Goal: Task Accomplishment & Management: Manage account settings

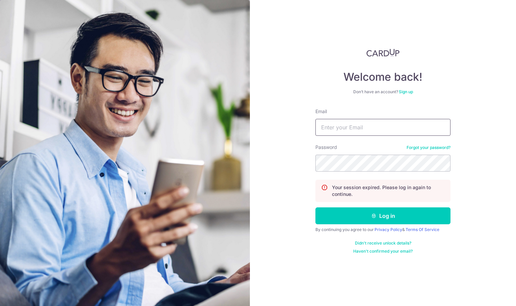
type input "[EMAIL_ADDRESS][DOMAIN_NAME]"
click at [388, 221] on button "Log in" at bounding box center [382, 215] width 135 height 17
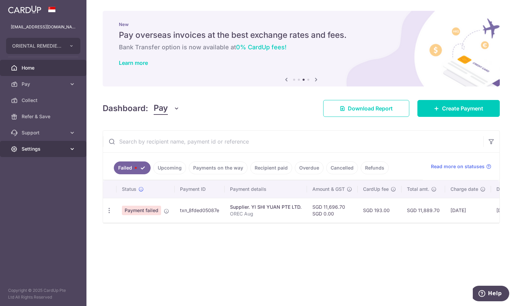
click at [35, 147] on span "Settings" at bounding box center [44, 149] width 45 height 7
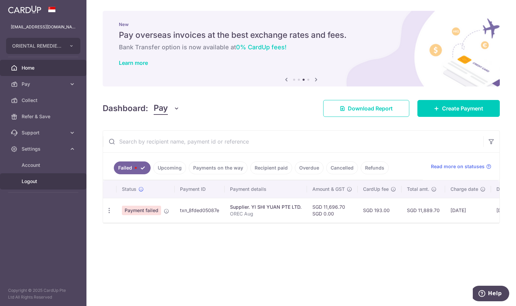
click at [27, 182] on span "Logout" at bounding box center [44, 181] width 45 height 7
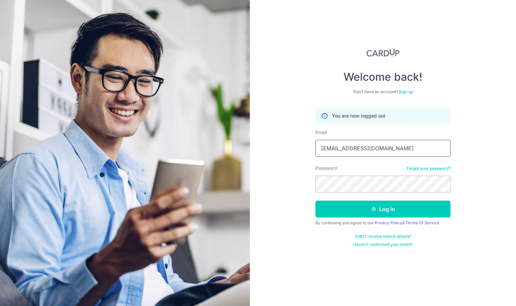
click at [360, 150] on input "meirongchen+orec@orientalremediesgroup.com" at bounding box center [382, 148] width 135 height 17
type input "meirongchen+ori@orientalremediesgroup.com"
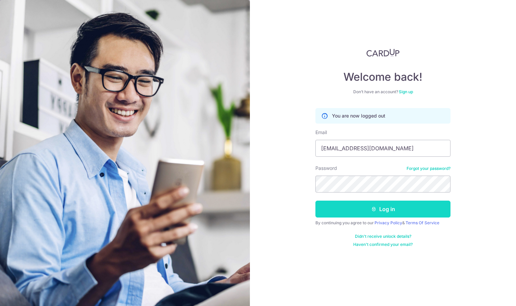
click at [397, 214] on button "Log in" at bounding box center [382, 209] width 135 height 17
